Goal: Submit feedback/report problem: Provide input to the site owners about the experience or issues

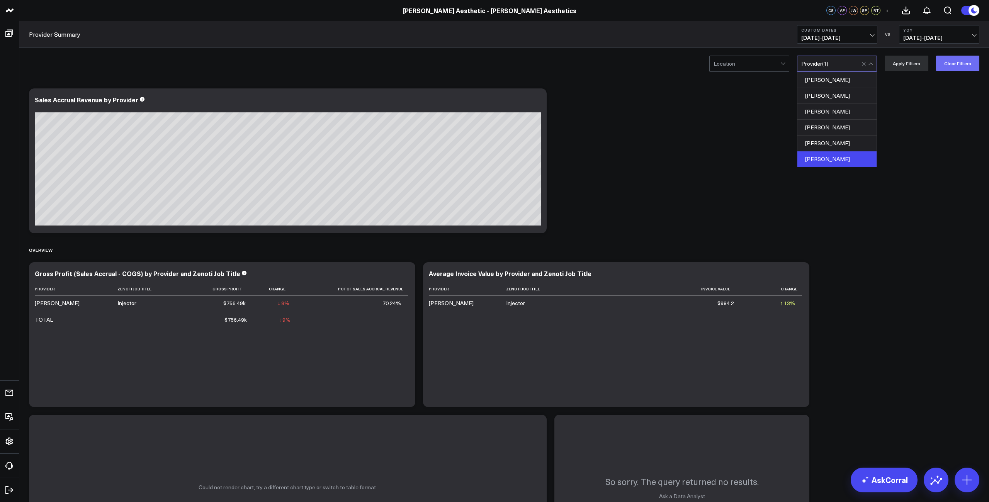
click at [494, 63] on button "Clear Filters" at bounding box center [957, 63] width 43 height 15
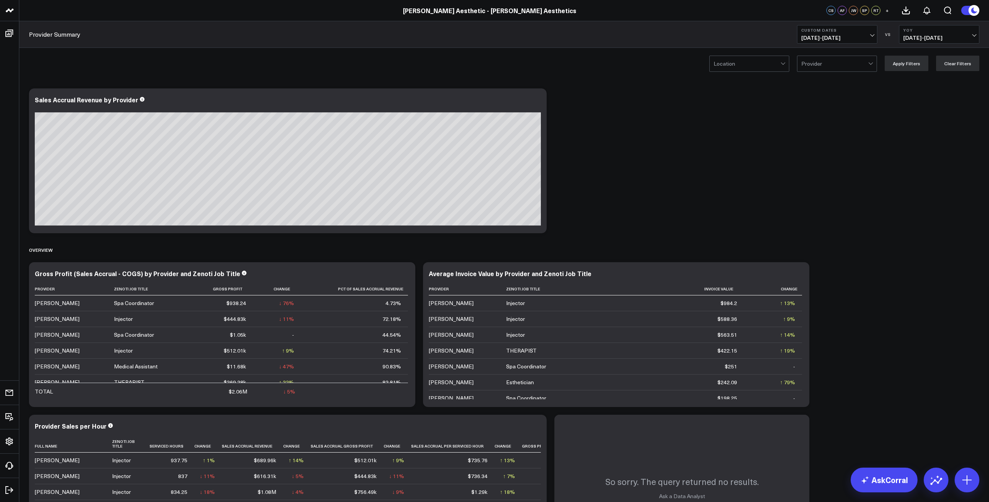
click at [494, 36] on span "[DATE] - [DATE]" at bounding box center [837, 38] width 72 height 6
click at [494, 246] on link "Custom Dates" at bounding box center [837, 246] width 80 height 15
select select "8"
select select "2025"
click at [494, 56] on button "button" at bounding box center [897, 55] width 8 height 9
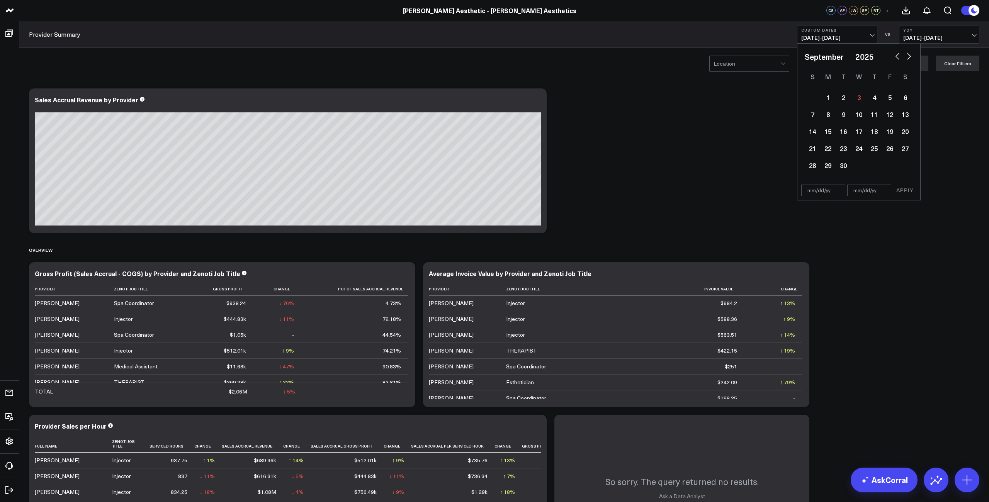
select select "7"
select select "2025"
click at [494, 167] on div "25" at bounding box center [827, 165] width 15 height 15
type input "[DATE]"
select select "7"
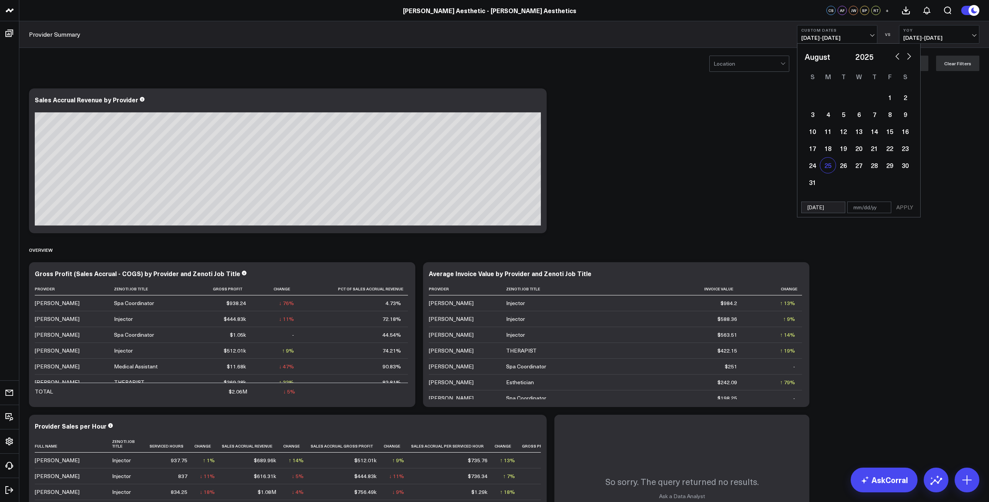
select select "2025"
click at [494, 187] on div "31" at bounding box center [811, 182] width 15 height 15
type input "[DATE]"
select select "7"
select select "2025"
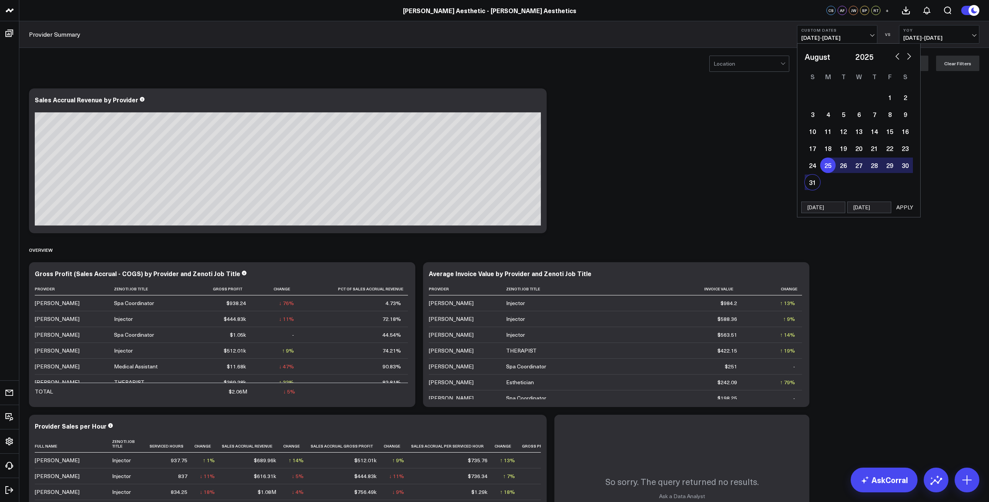
click at [494, 205] on button "APPLY" at bounding box center [904, 208] width 23 height 12
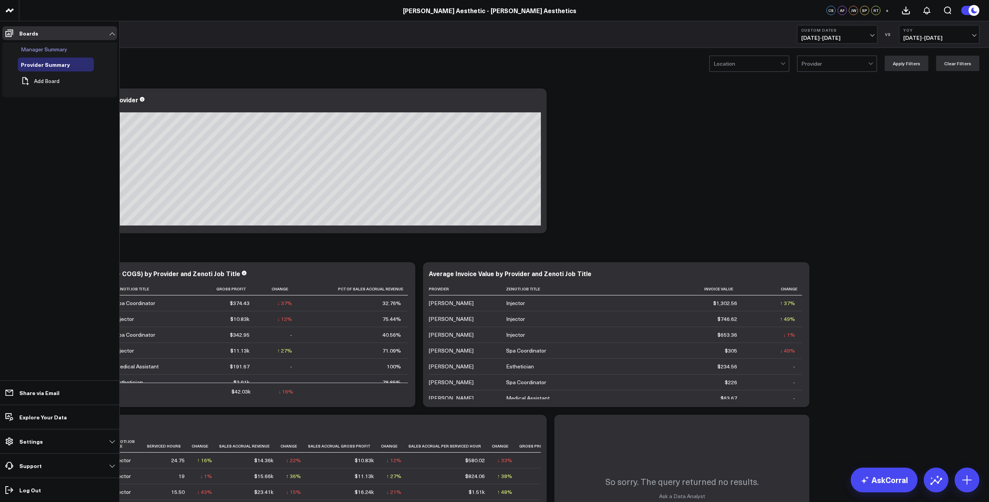
click at [56, 50] on span "Manager Summary" at bounding box center [44, 49] width 46 height 7
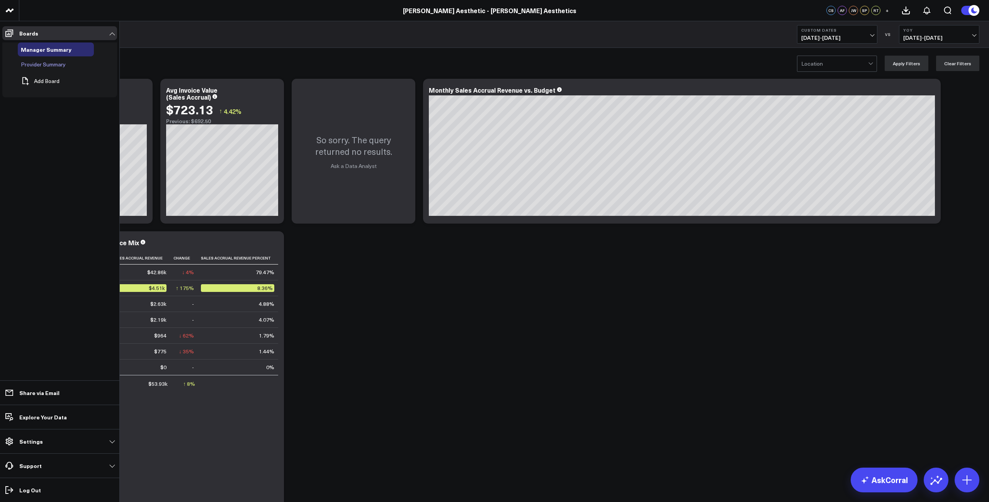
click at [38, 64] on span "Provider Summary" at bounding box center [43, 64] width 45 height 7
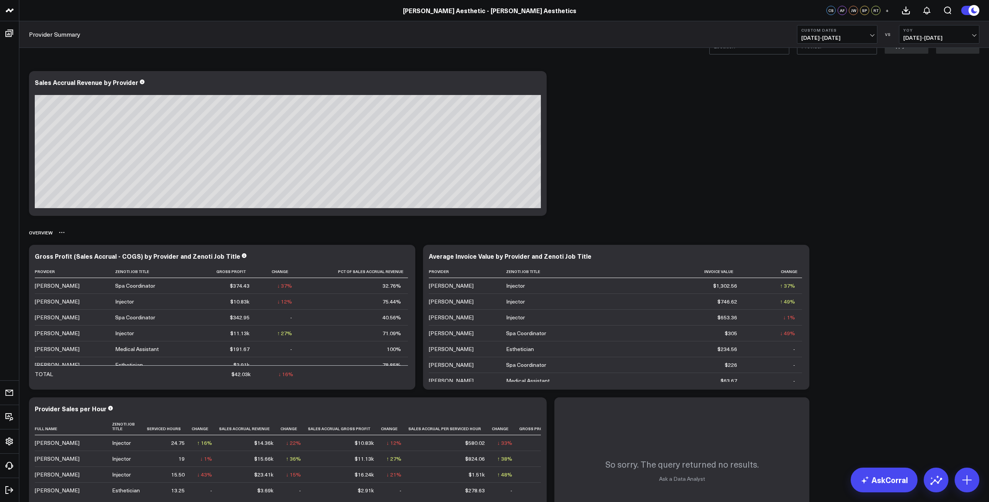
scroll to position [10, 0]
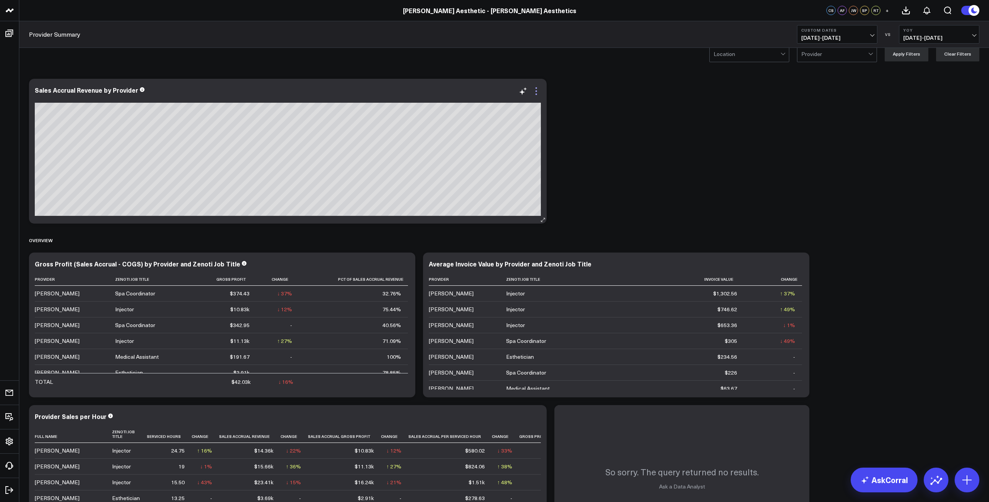
click at [494, 92] on icon at bounding box center [535, 90] width 9 height 9
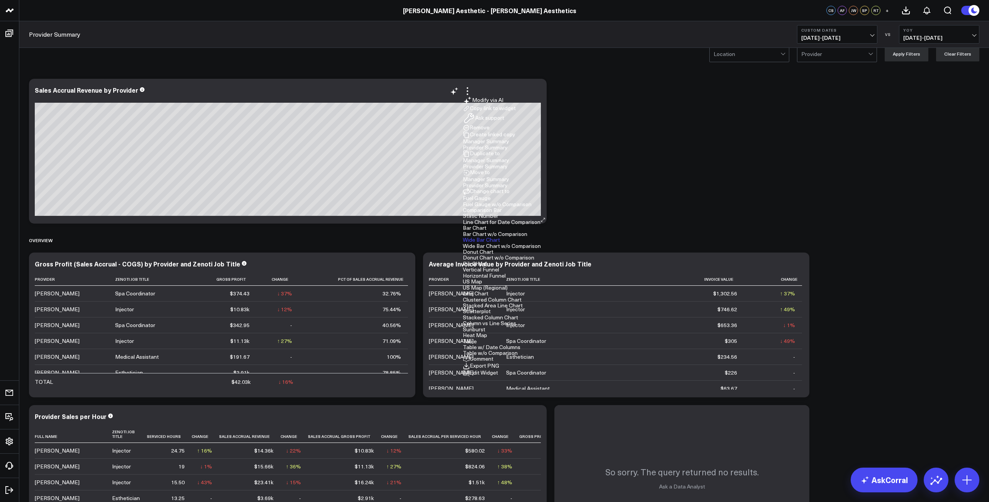
click at [493, 356] on button "Comment" at bounding box center [478, 359] width 31 height 7
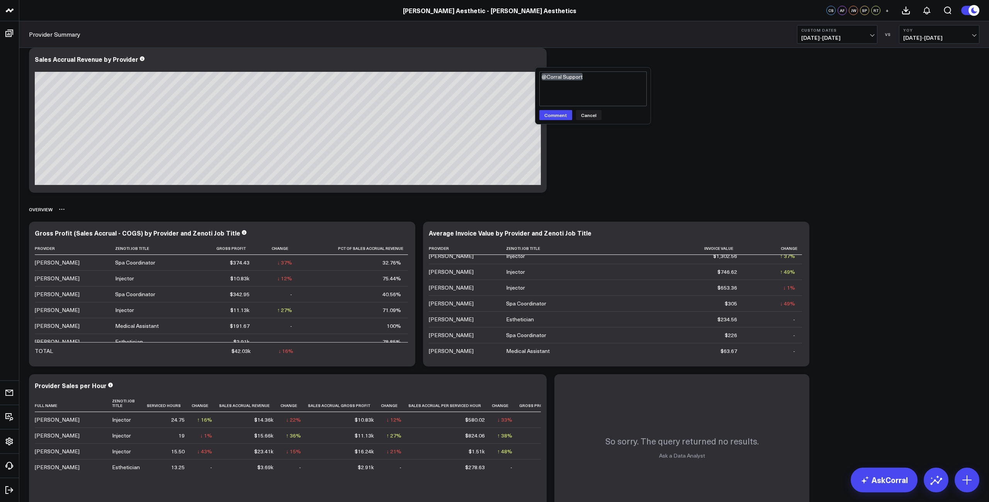
scroll to position [17, 0]
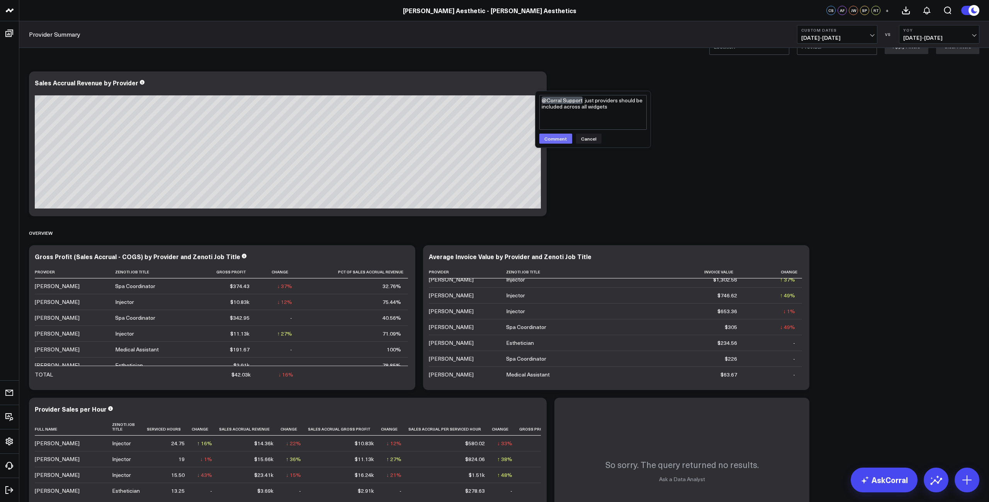
type textarea "@Corral Support just providers should be included across all widgets"
click at [494, 137] on button "Comment" at bounding box center [555, 139] width 33 height 10
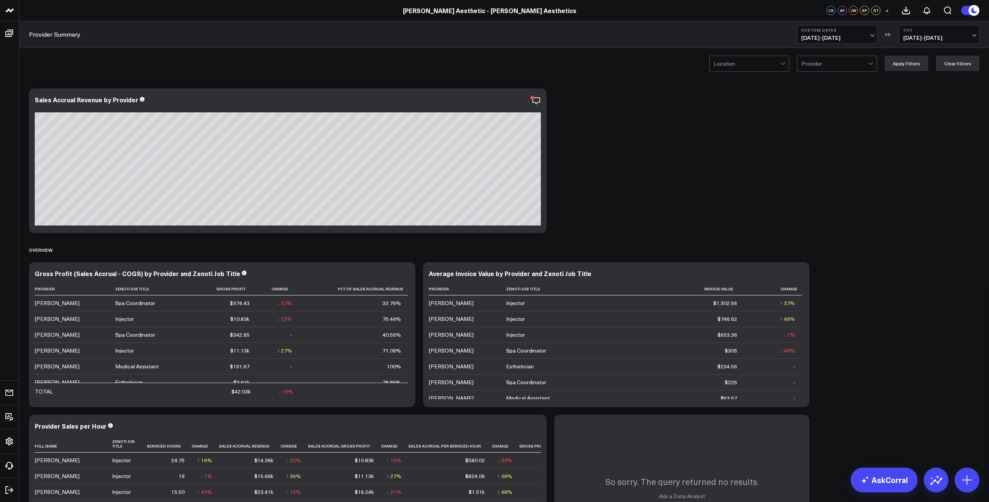
scroll to position [0, 0]
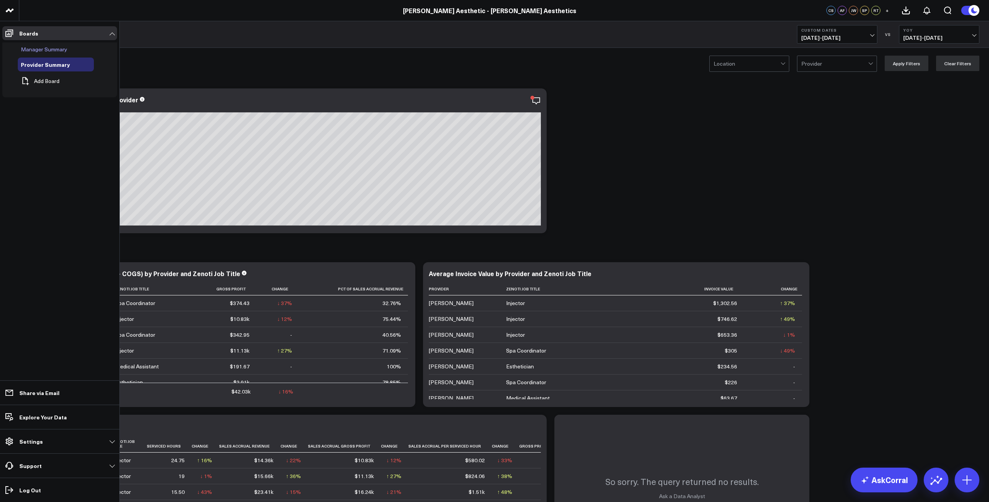
click at [56, 50] on span "Manager Summary" at bounding box center [44, 49] width 46 height 7
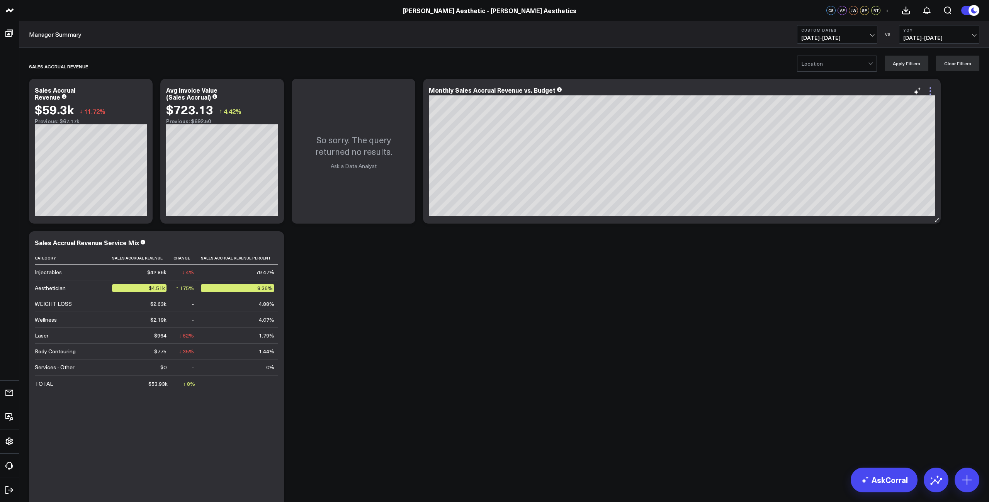
click at [494, 90] on icon at bounding box center [929, 90] width 9 height 9
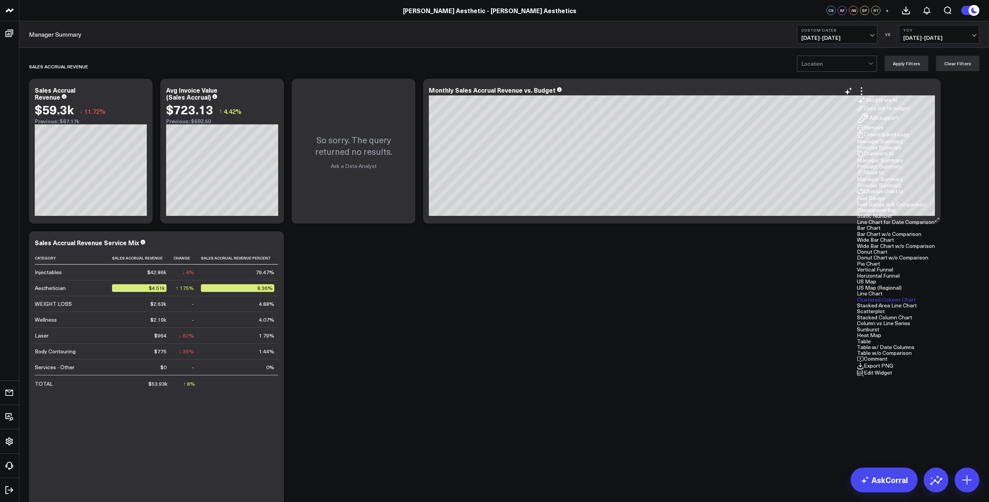
click at [494, 356] on button "Comment" at bounding box center [871, 359] width 31 height 7
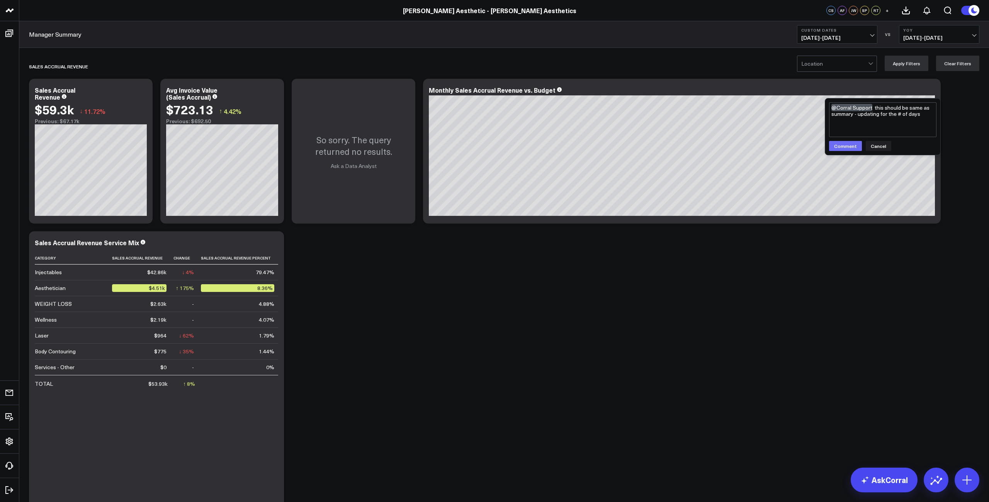
type textarea "@Corral Support this should be same as summary - updating for the # of days"
click at [494, 147] on button "Comment" at bounding box center [845, 146] width 33 height 10
